Goal: Find specific page/section: Find specific page/section

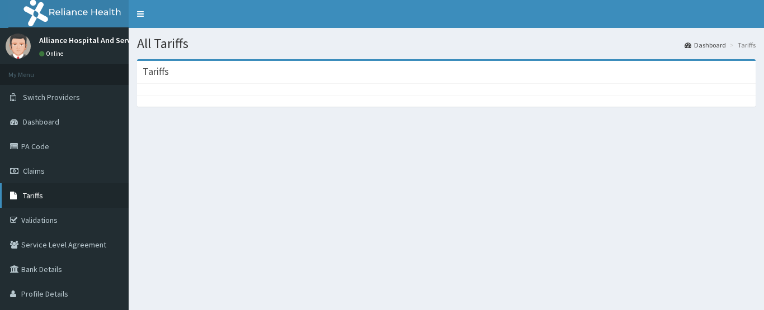
click at [43, 195] on link "Tariffs" at bounding box center [64, 195] width 129 height 25
click at [240, 228] on div "All Tariffs Dashboard Tariffs [GEOGRAPHIC_DATA]" at bounding box center [446, 183] width 635 height 310
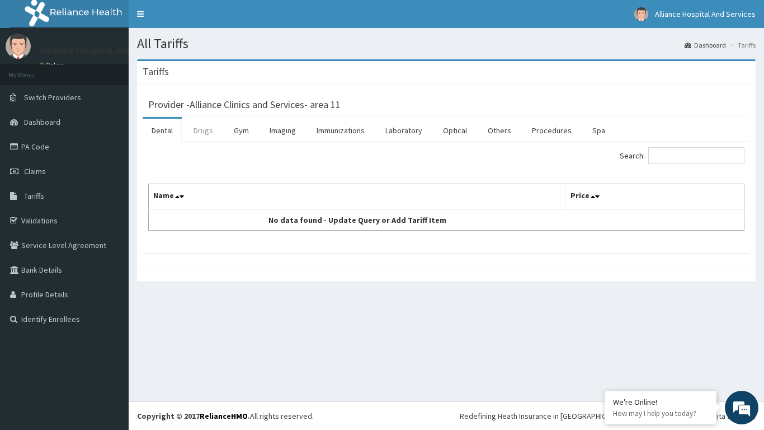
click at [213, 127] on link "Drugs" at bounding box center [203, 130] width 37 height 23
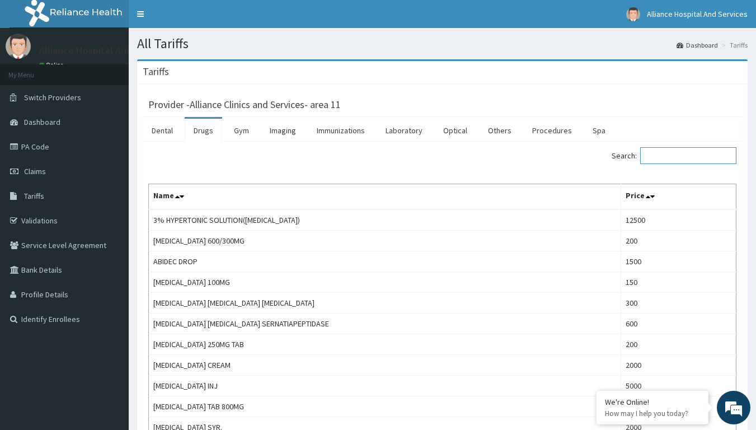
click at [658, 157] on input "Search:" at bounding box center [688, 155] width 96 height 17
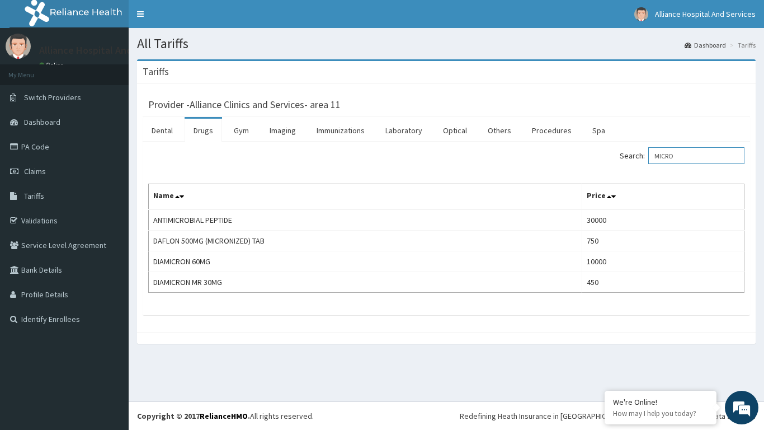
type input "MICRO"
click at [197, 310] on div "Tariffs Provider - Alliance Clinics and Services- area 11 Dental Drugs Gym Imag…" at bounding box center [446, 206] width 635 height 295
click at [89, 35] on div "Alliance Hospital And Services Online" at bounding box center [102, 52] width 143 height 37
